Goal: Task Accomplishment & Management: Manage account settings

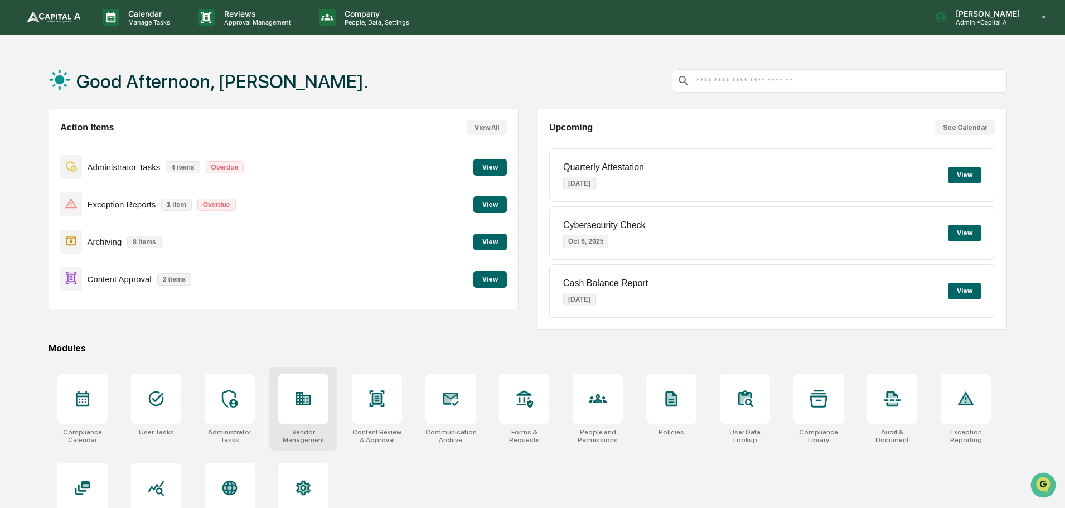
click at [298, 397] on icon at bounding box center [303, 399] width 18 height 18
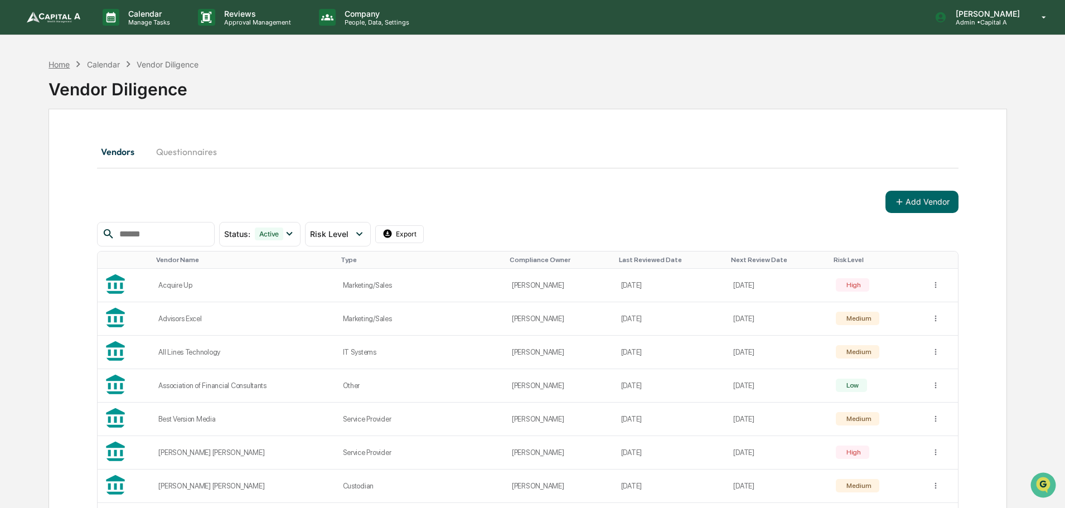
click at [64, 65] on div "Home" at bounding box center [58, 64] width 21 height 9
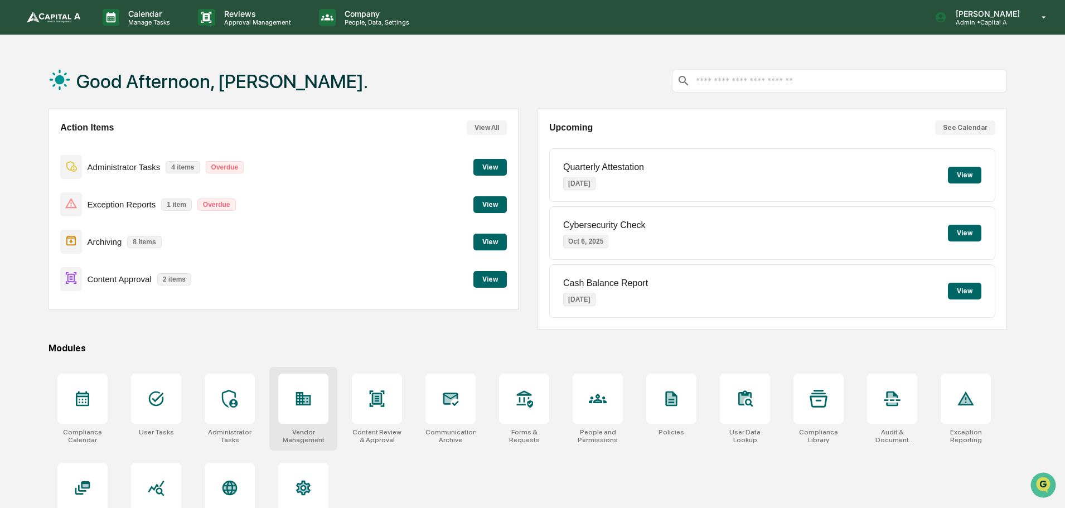
click at [300, 411] on div at bounding box center [303, 398] width 50 height 50
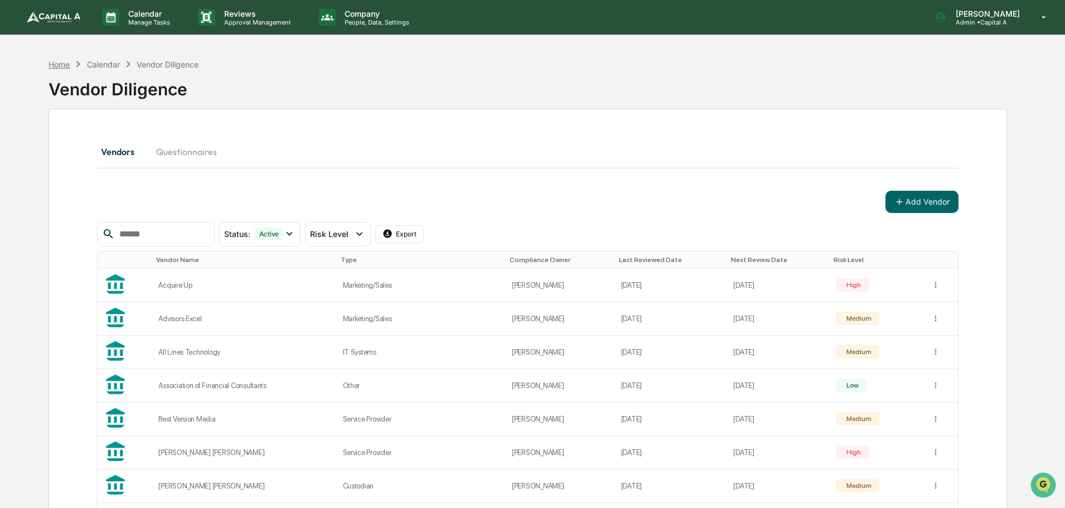
click at [58, 67] on div "Home" at bounding box center [58, 64] width 21 height 9
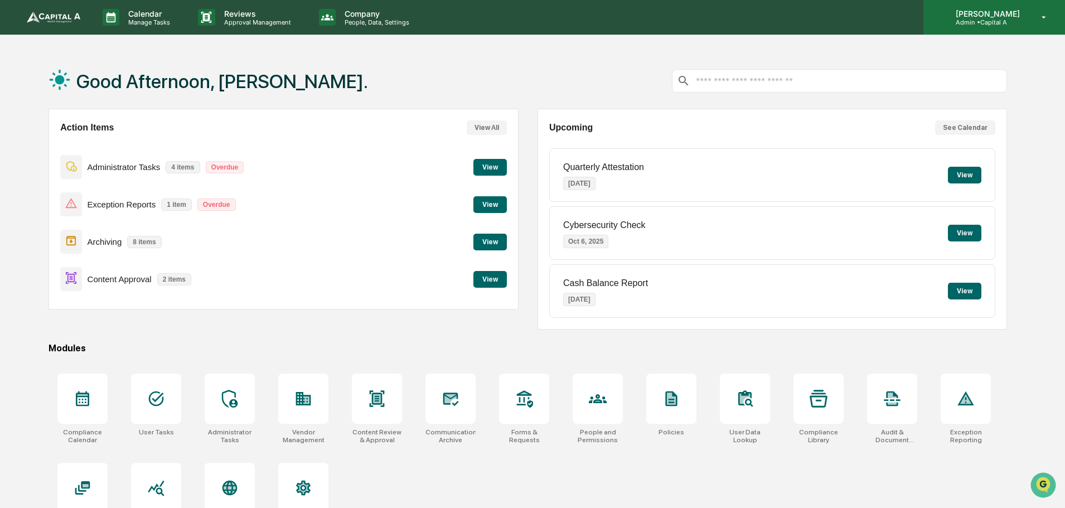
click at [1004, 21] on p "Admin • Capital A" at bounding box center [985, 22] width 79 height 8
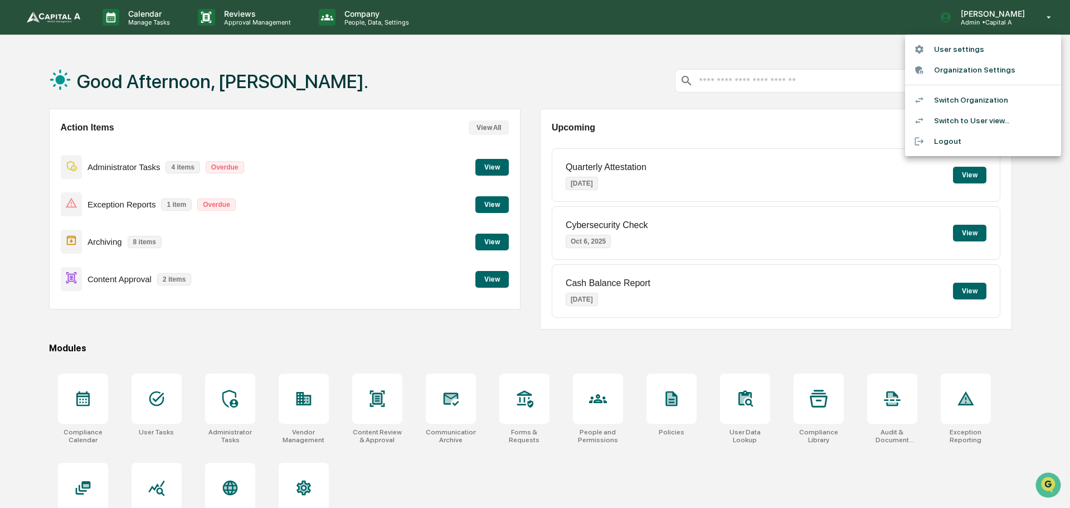
click at [980, 99] on li "Switch Organization" at bounding box center [983, 100] width 156 height 21
